Goal: Task Accomplishment & Management: Complete application form

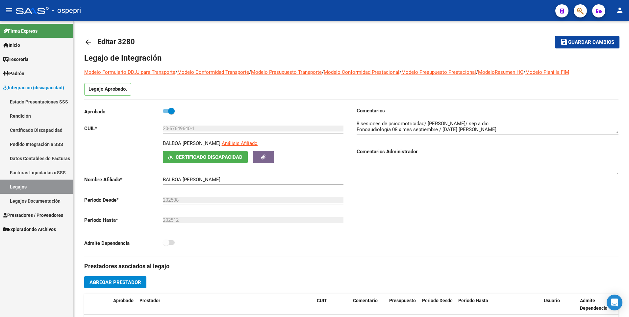
click at [41, 189] on link "Legajos" at bounding box center [36, 186] width 73 height 14
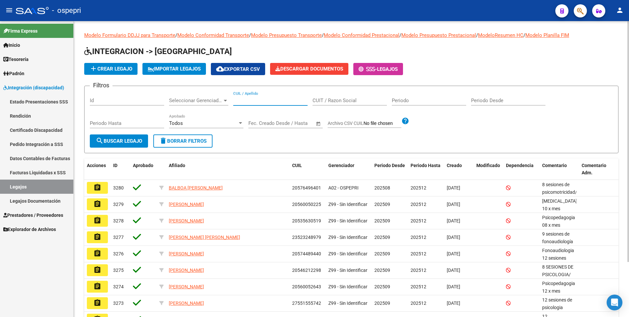
click at [278, 100] on input "CUIL / Apellido" at bounding box center [270, 100] width 74 height 6
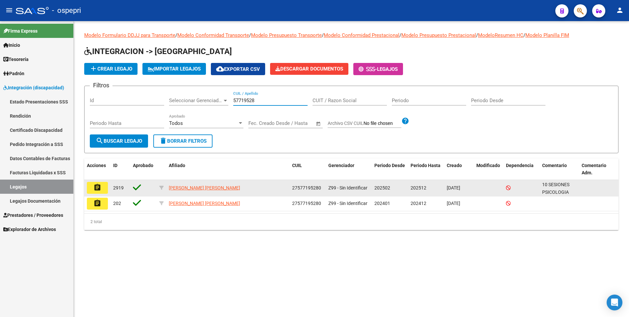
type input "57719528"
click at [94, 191] on mat-icon "assignment" at bounding box center [97, 187] width 8 height 8
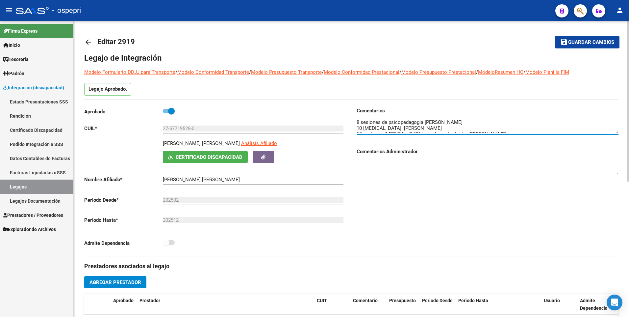
scroll to position [18, 0]
click at [515, 129] on textarea at bounding box center [488, 126] width 262 height 13
type textarea "10 SESIONES PSICOLOGIA [PERSON_NAME] 8 sesiones de fonoaudiologia [PERSON_NAME]…"
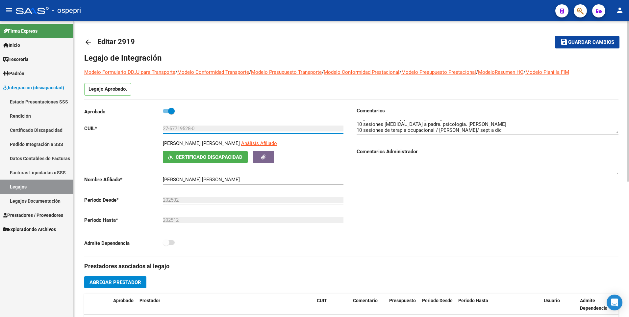
drag, startPoint x: 207, startPoint y: 128, endPoint x: 141, endPoint y: 129, distance: 66.2
click at [141, 129] on app-form-text-field "CUIL * 27-57719528-0 Ingresar CUIL" at bounding box center [213, 128] width 259 height 6
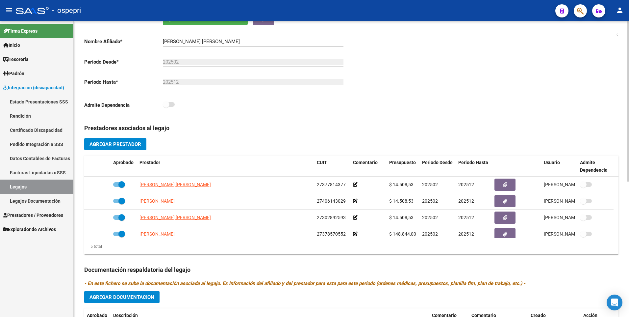
scroll to position [249, 0]
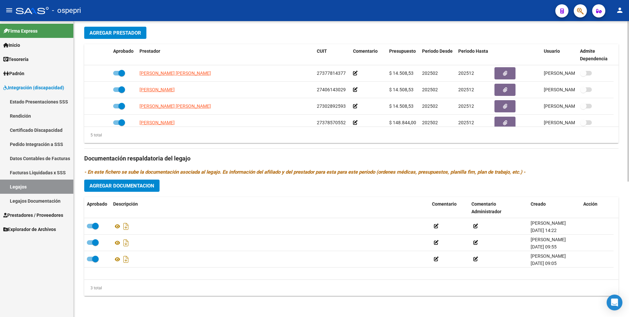
click at [123, 183] on span "Agregar Documentacion" at bounding box center [122, 186] width 65 height 6
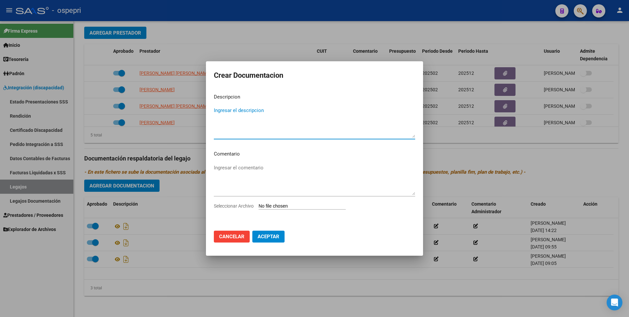
click at [269, 204] on input "Seleccionar Archivo" at bounding box center [302, 206] width 87 height 6
type input "C:\fakepath\27577195280.pdf"
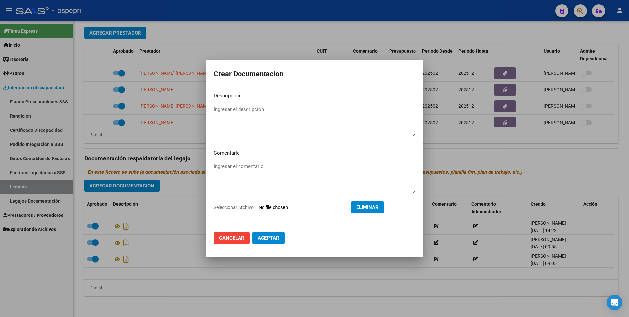
click at [269, 238] on span "Aceptar" at bounding box center [269, 238] width 22 height 6
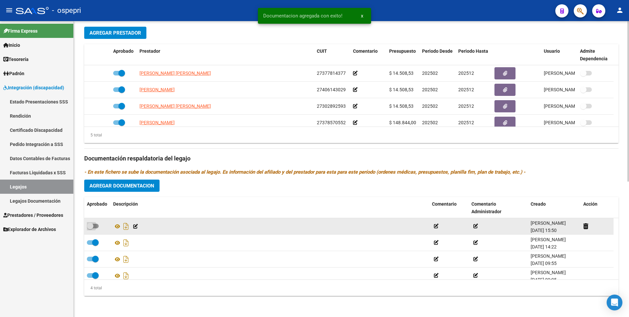
click at [96, 223] on span at bounding box center [93, 225] width 12 height 5
click at [90, 228] on input "checkbox" at bounding box center [90, 228] width 0 height 0
checkbox input "true"
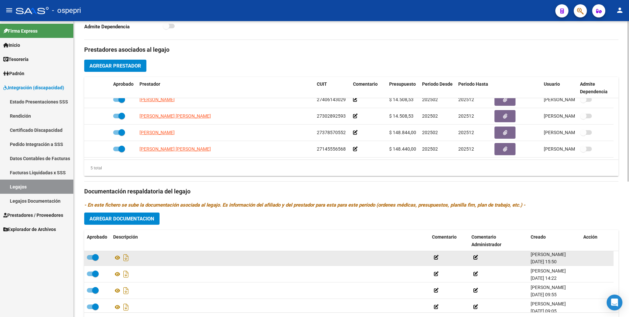
scroll to position [0, 0]
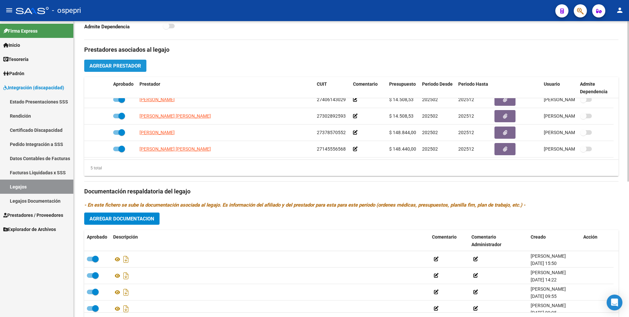
click at [118, 68] on span "Agregar Prestador" at bounding box center [116, 66] width 52 height 6
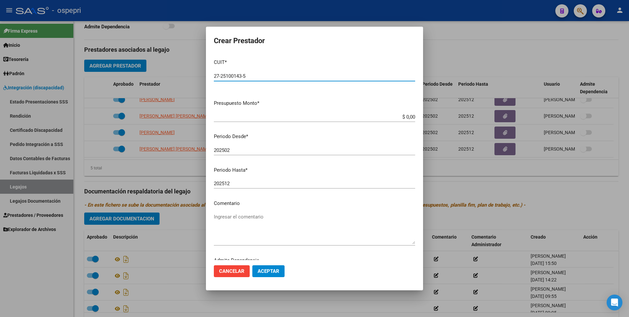
type input "27-25100143-5"
drag, startPoint x: 389, startPoint y: 116, endPoint x: 470, endPoint y: 116, distance: 80.6
click at [470, 116] on div "Crear Prestador CUIT * 27-25100143-5 Ingresar CUIT ARCA Padrón Presupuesto Mont…" at bounding box center [314, 158] width 629 height 317
type input "$ 14.844,73"
click at [251, 151] on input "202502" at bounding box center [314, 150] width 201 height 6
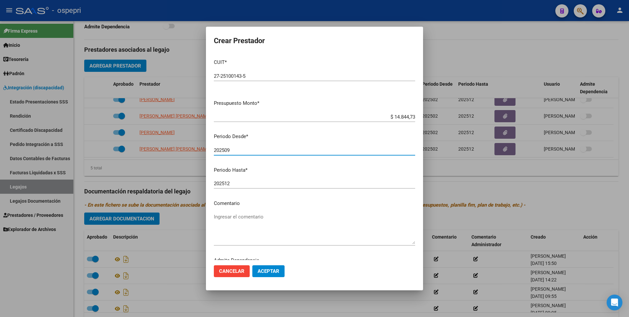
type input "202509"
click at [270, 270] on span "Aceptar" at bounding box center [269, 271] width 22 height 6
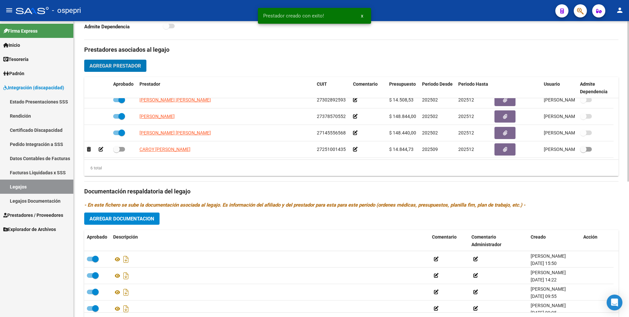
scroll to position [39, 0]
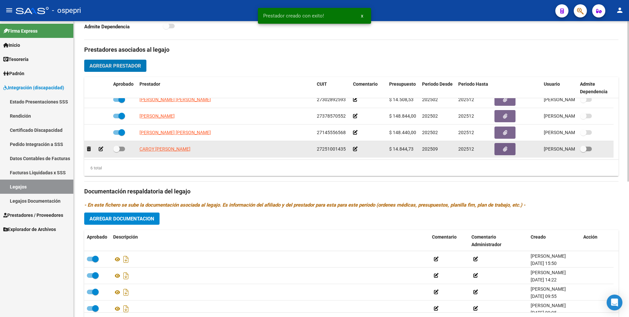
click at [126, 149] on div at bounding box center [123, 149] width 21 height 9
click at [124, 148] on span at bounding box center [119, 148] width 12 height 5
click at [116, 151] on input "checkbox" at bounding box center [116, 151] width 0 height 0
checkbox input "true"
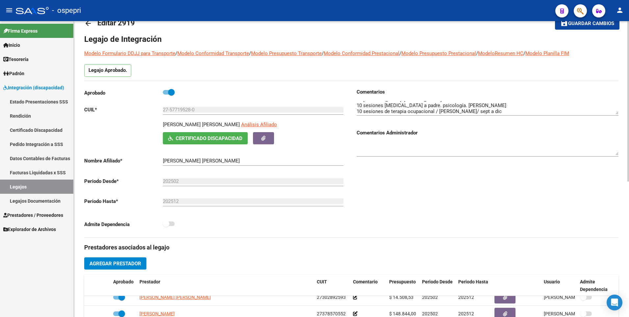
scroll to position [0, 0]
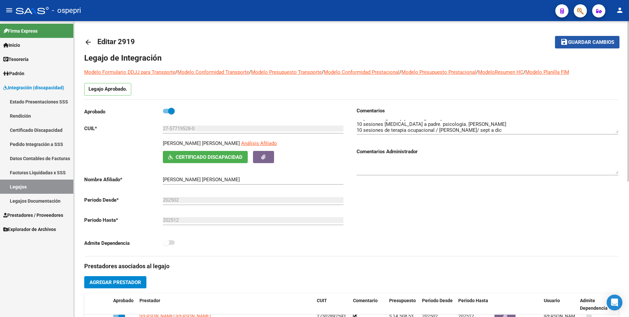
click at [592, 42] on span "Guardar cambios" at bounding box center [591, 42] width 46 height 6
drag, startPoint x: 583, startPoint y: 38, endPoint x: 569, endPoint y: 32, distance: 15.6
click at [583, 38] on button "save Guardar cambios" at bounding box center [587, 42] width 64 height 12
